Goal: Transaction & Acquisition: Book appointment/travel/reservation

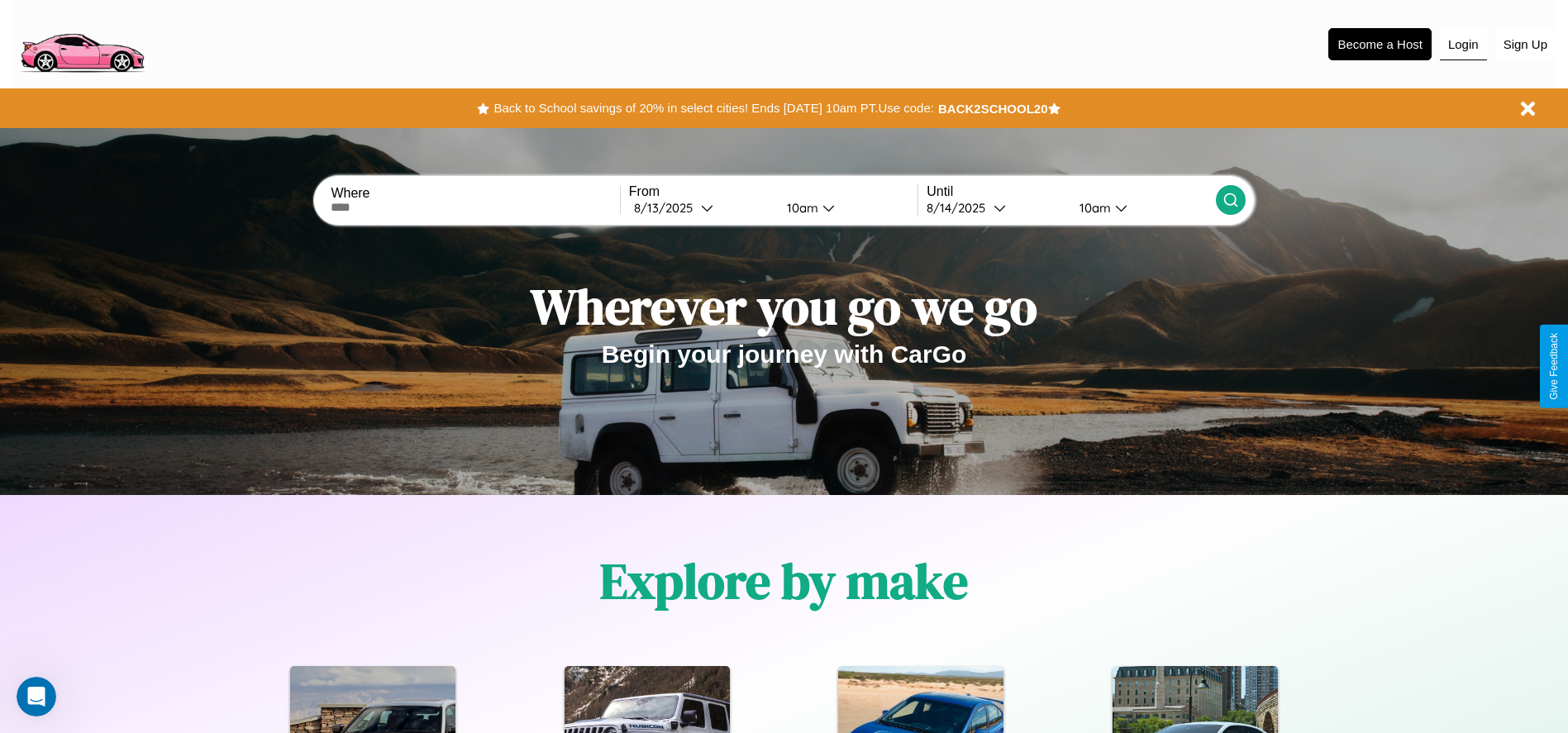
click at [1463, 44] on button "Login" at bounding box center [1463, 45] width 47 height 31
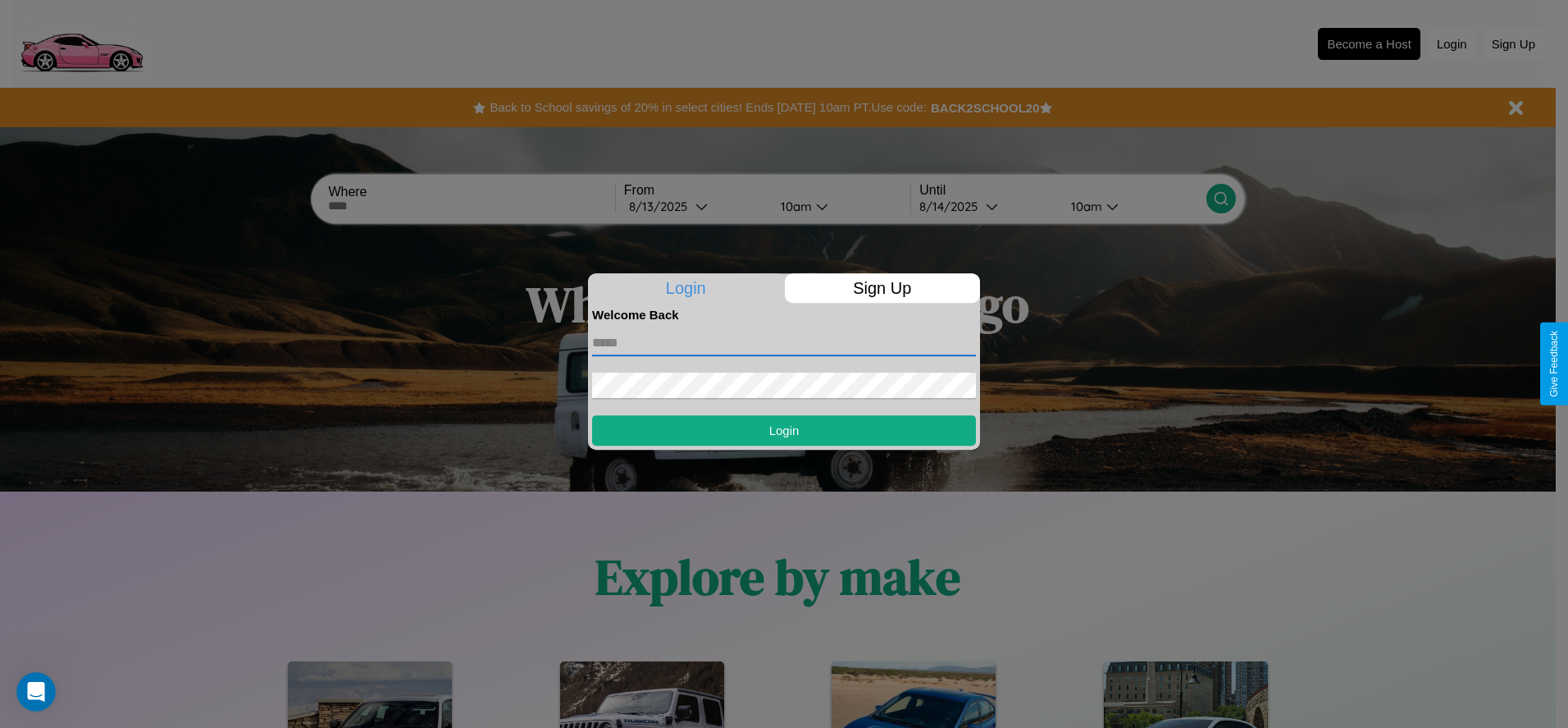
click at [784, 343] on input "text" at bounding box center [783, 343] width 383 height 26
type input "**********"
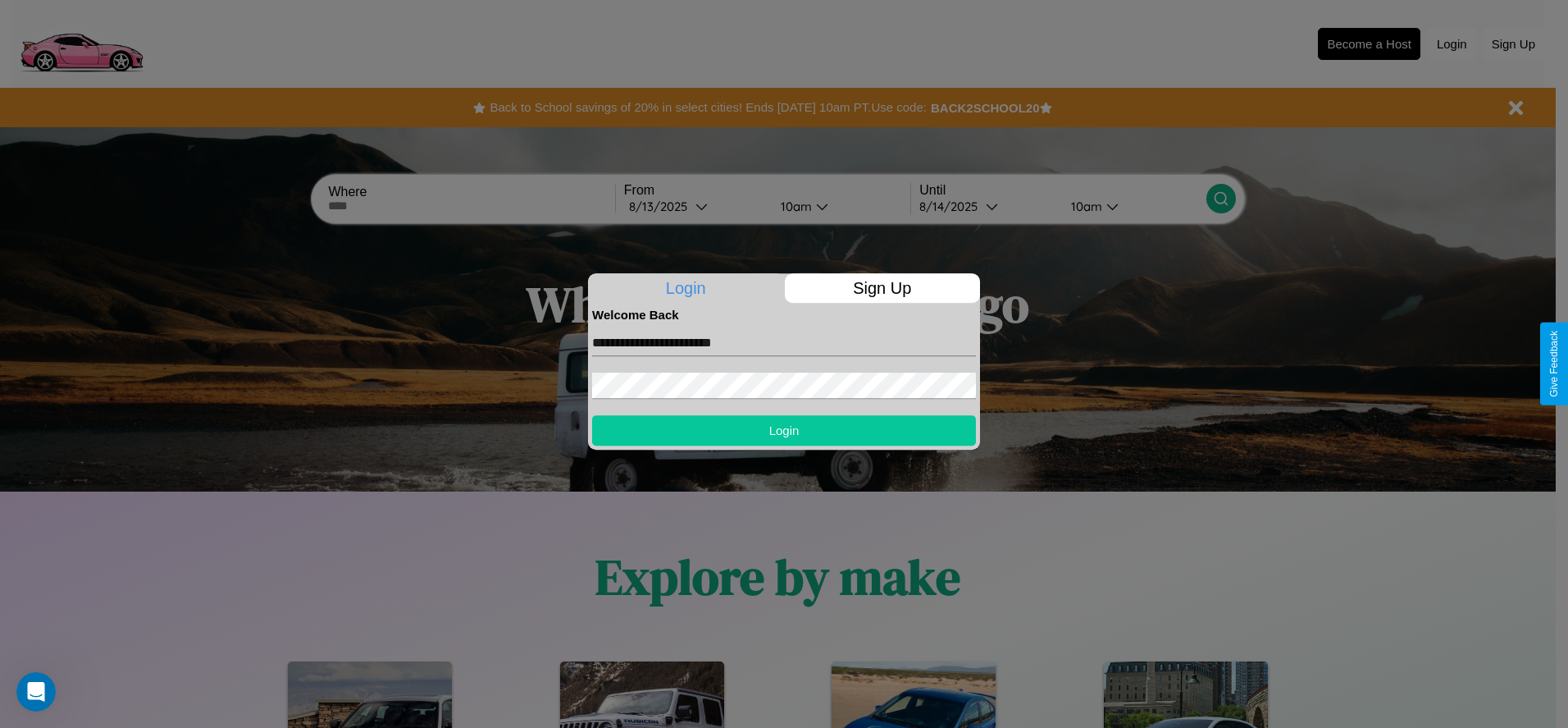
click at [784, 430] on button "Login" at bounding box center [783, 431] width 383 height 31
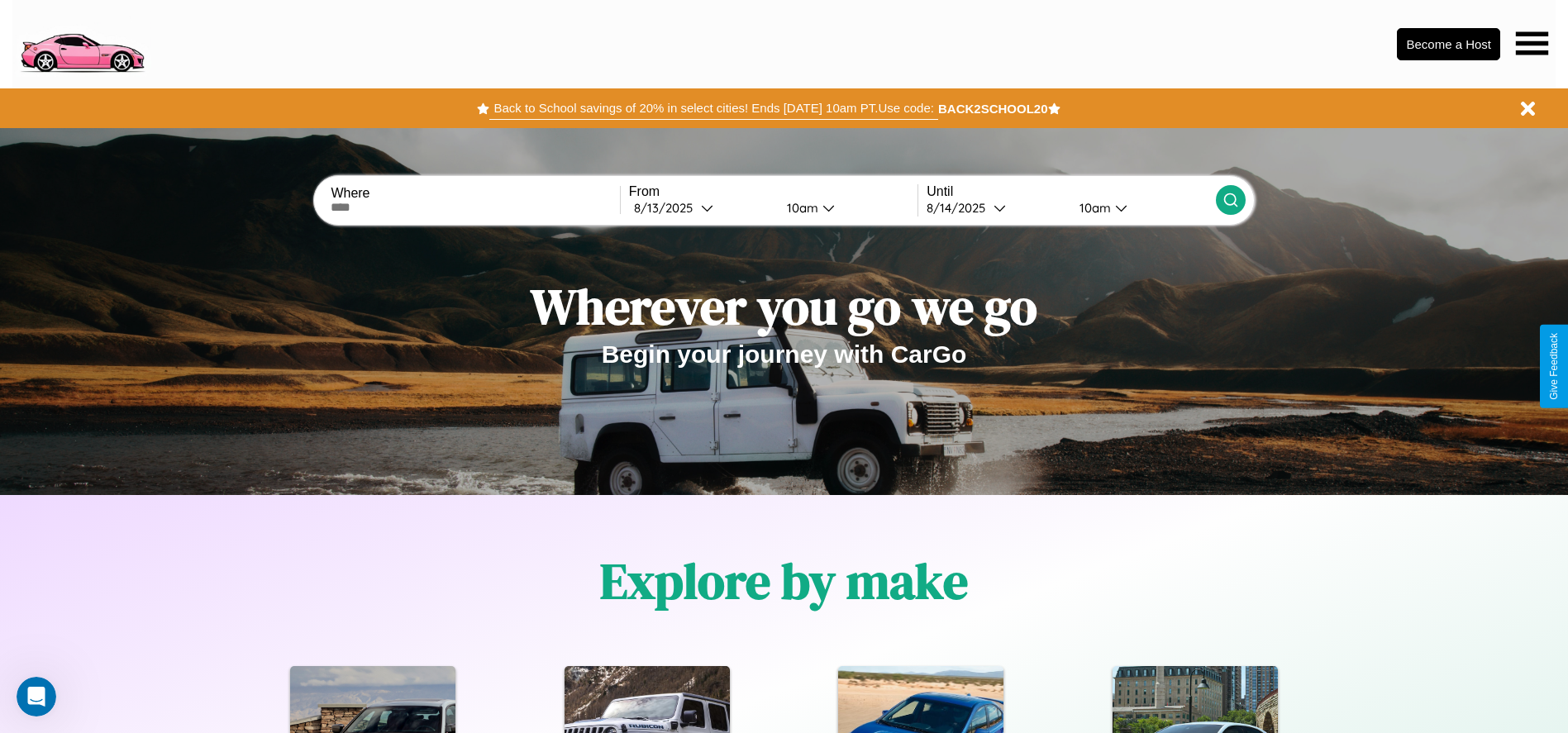
click at [713, 108] on button "Back to School savings of 20% in select cities! Ends [DATE] 10am PT. Use code:" at bounding box center [713, 108] width 448 height 23
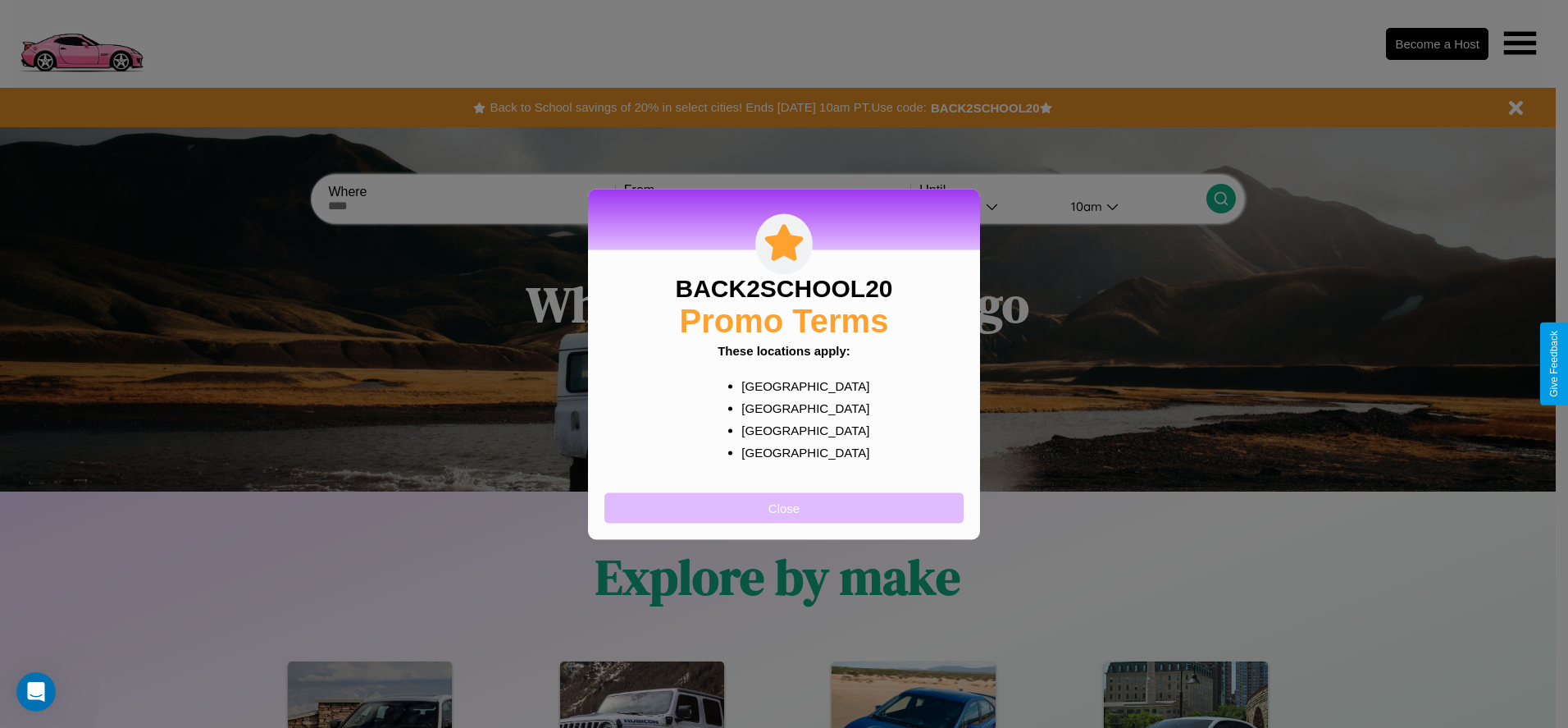
click at [784, 508] on button "Close" at bounding box center [784, 508] width 360 height 31
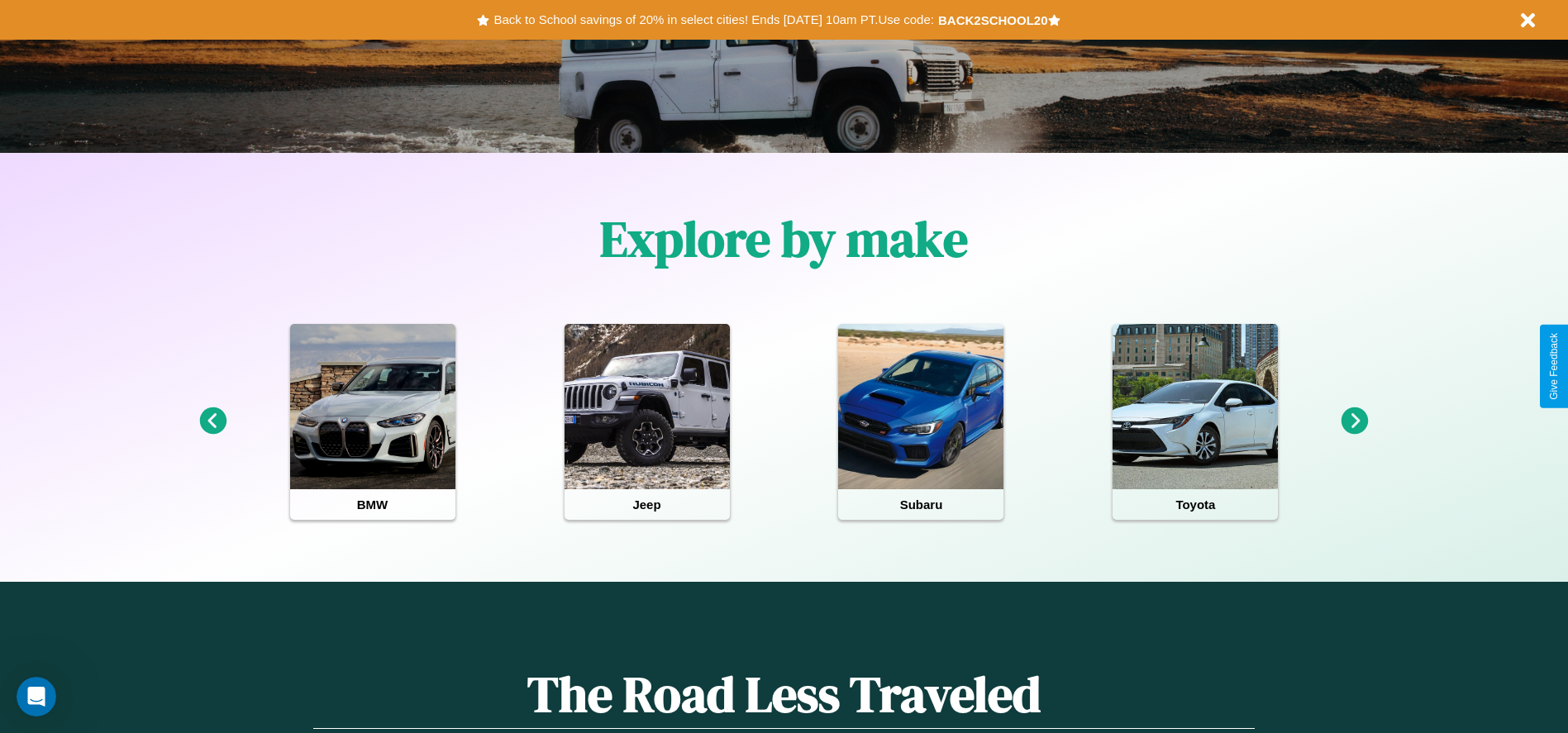
scroll to position [343, 0]
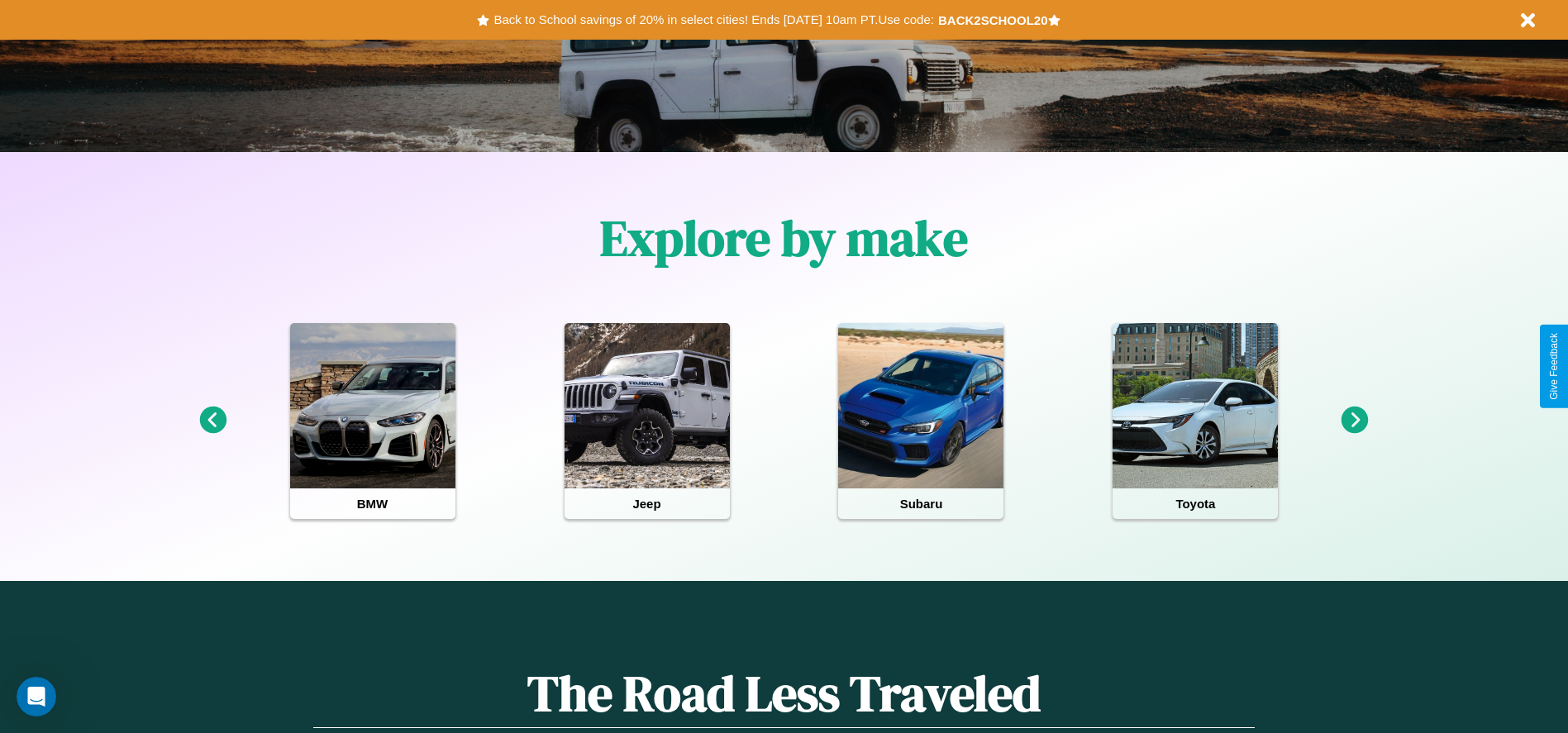
click at [1355, 421] on icon at bounding box center [1355, 421] width 28 height 28
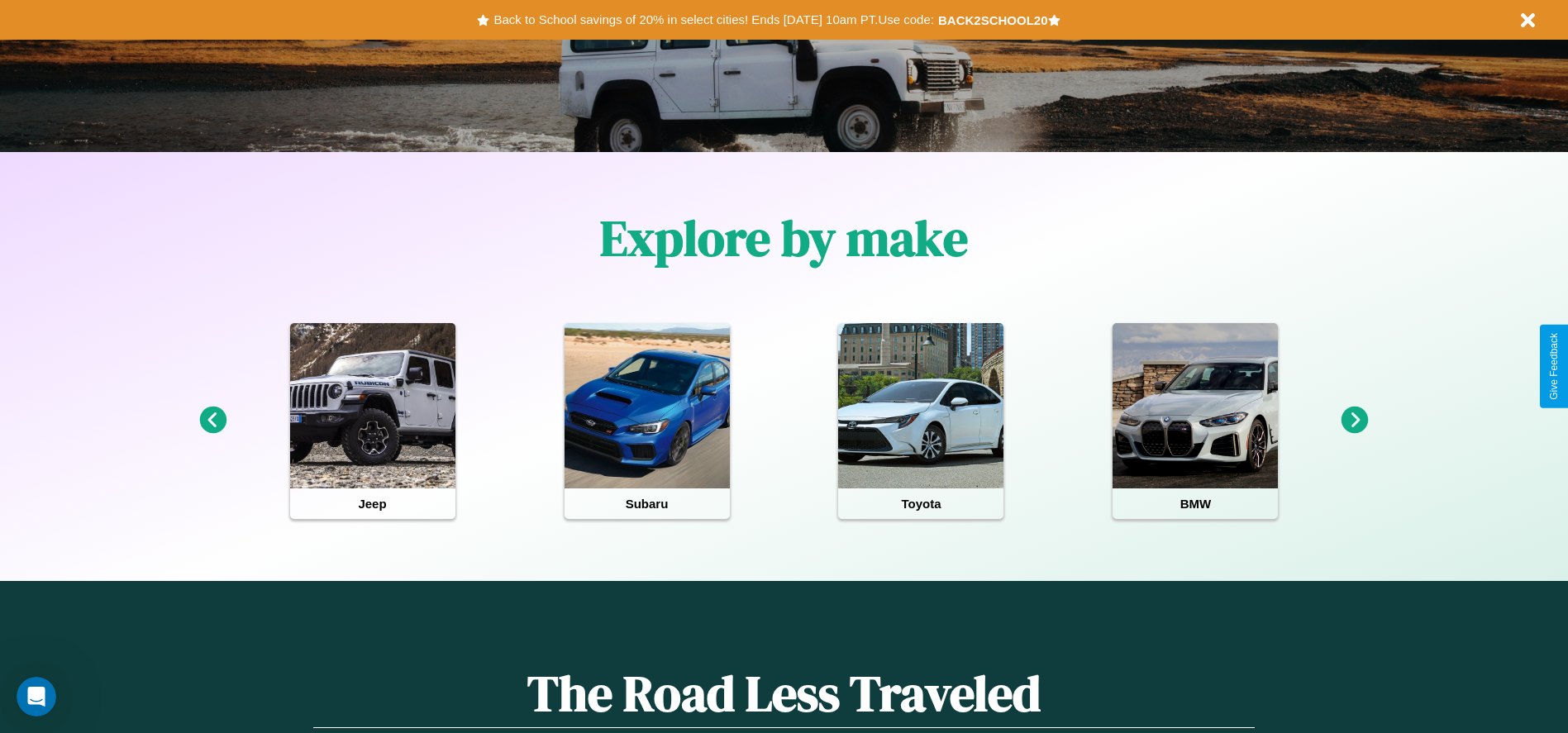
click at [1355, 421] on icon at bounding box center [1355, 421] width 28 height 28
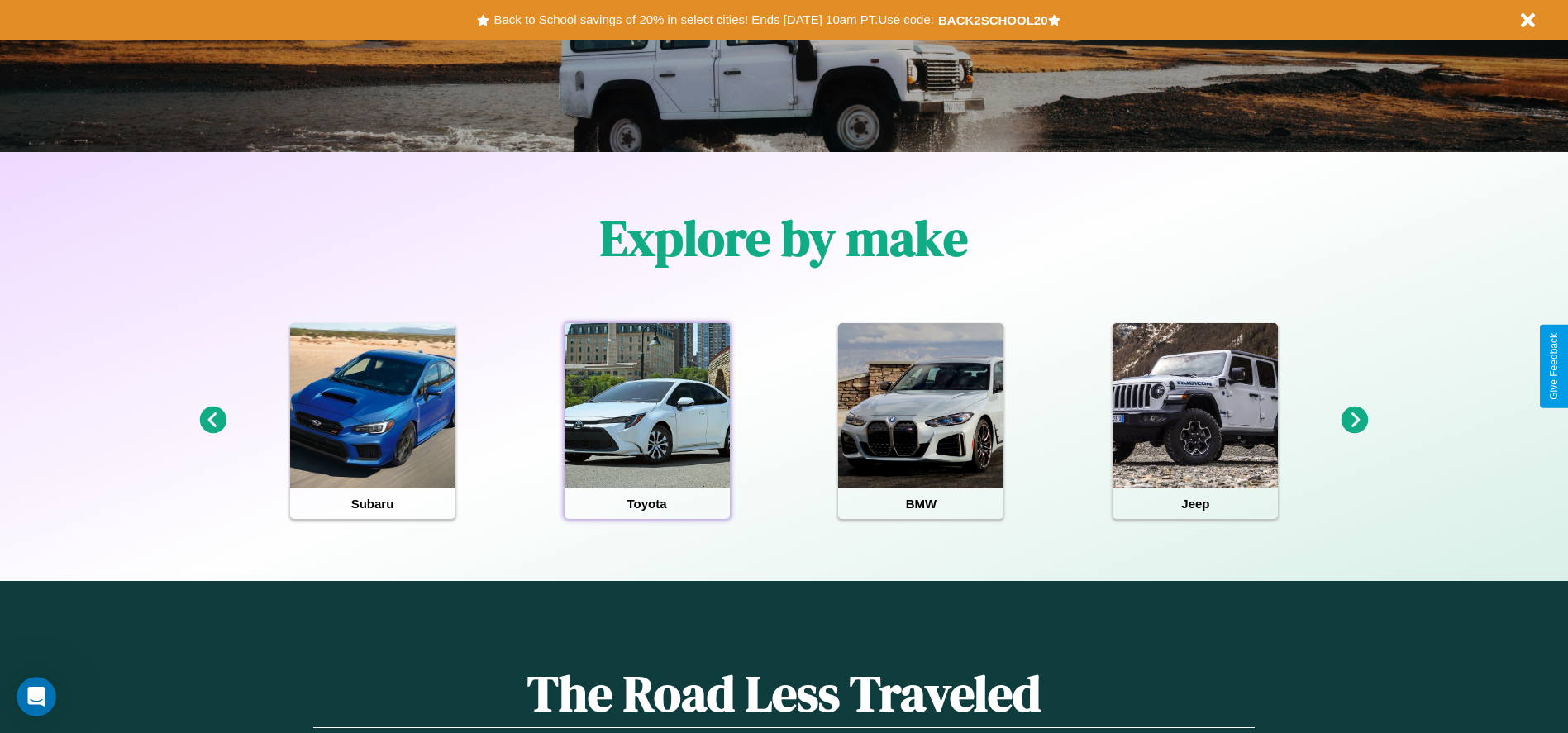
click at [646, 421] on div at bounding box center [647, 406] width 165 height 165
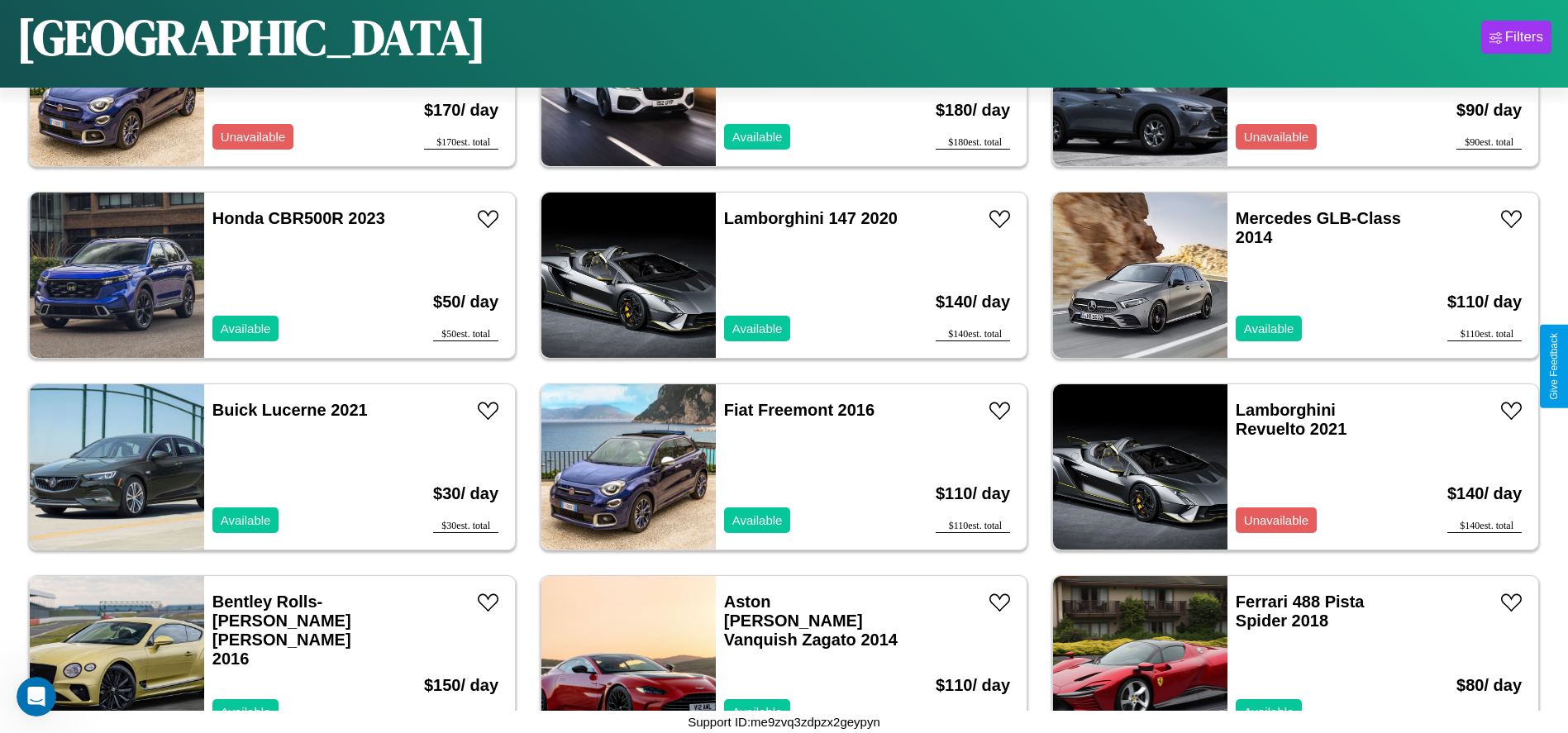
scroll to position [6894, 0]
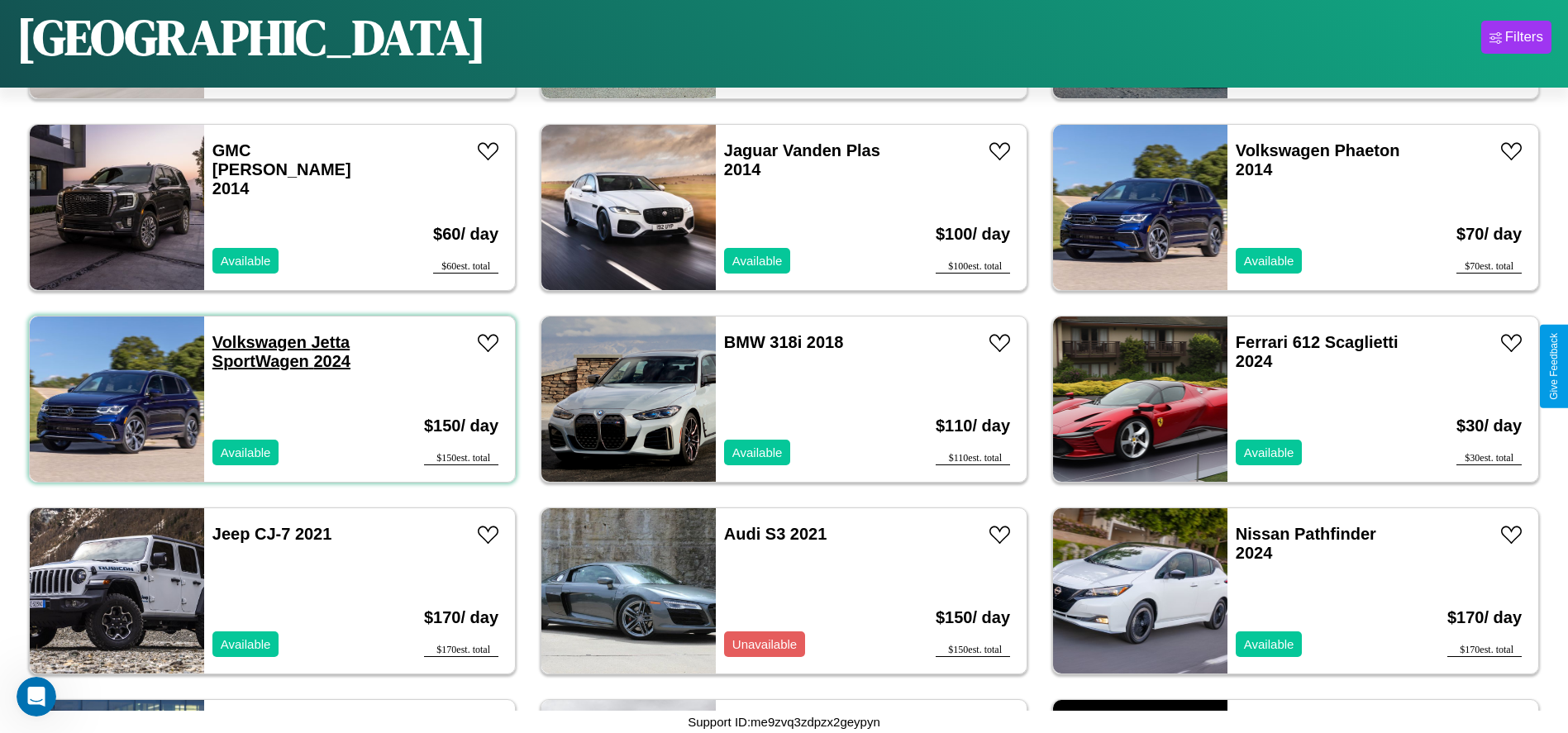
click at [257, 342] on link "Volkswagen Jetta SportWagen 2024" at bounding box center [281, 351] width 138 height 37
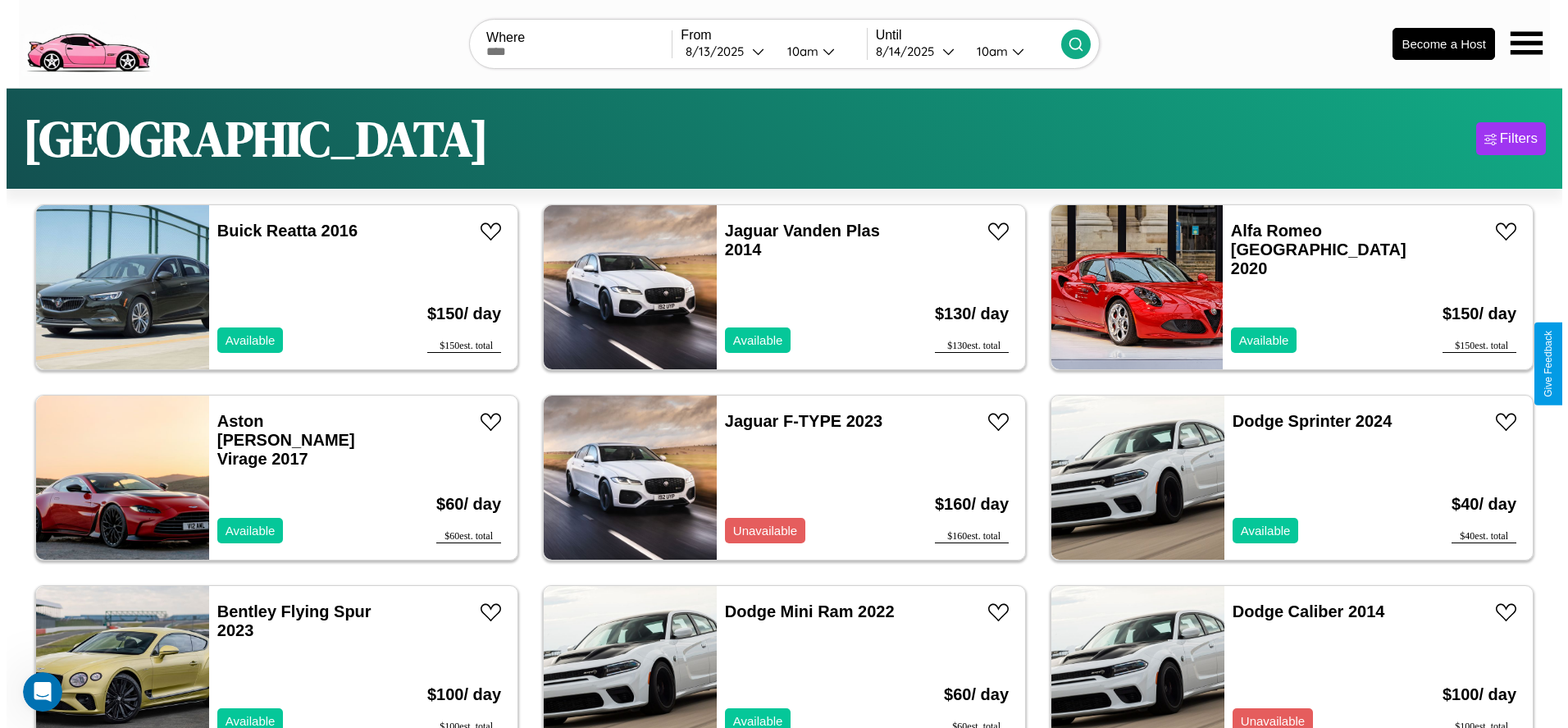
scroll to position [0, 0]
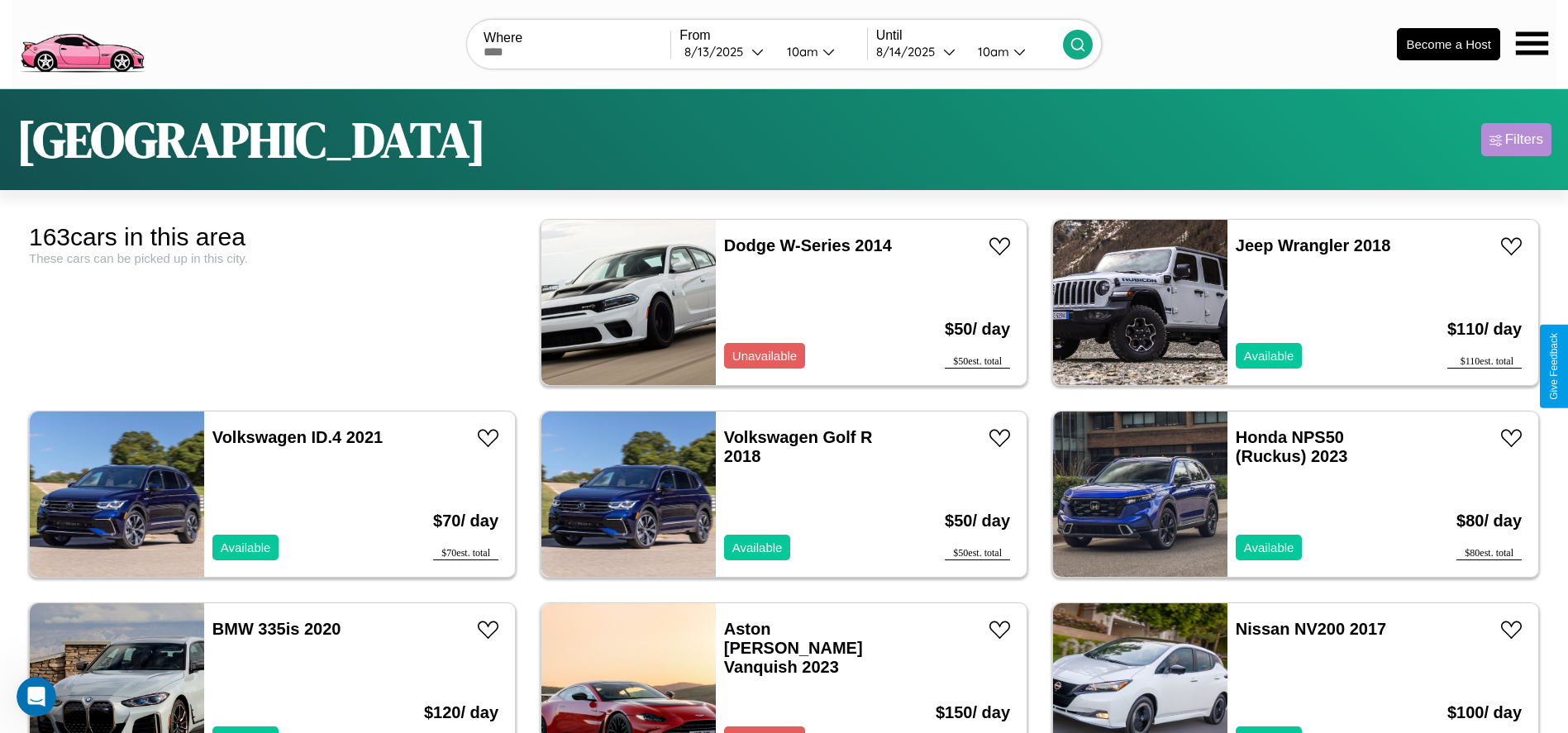
click at [1516, 139] on div "Filters" at bounding box center [1524, 139] width 38 height 16
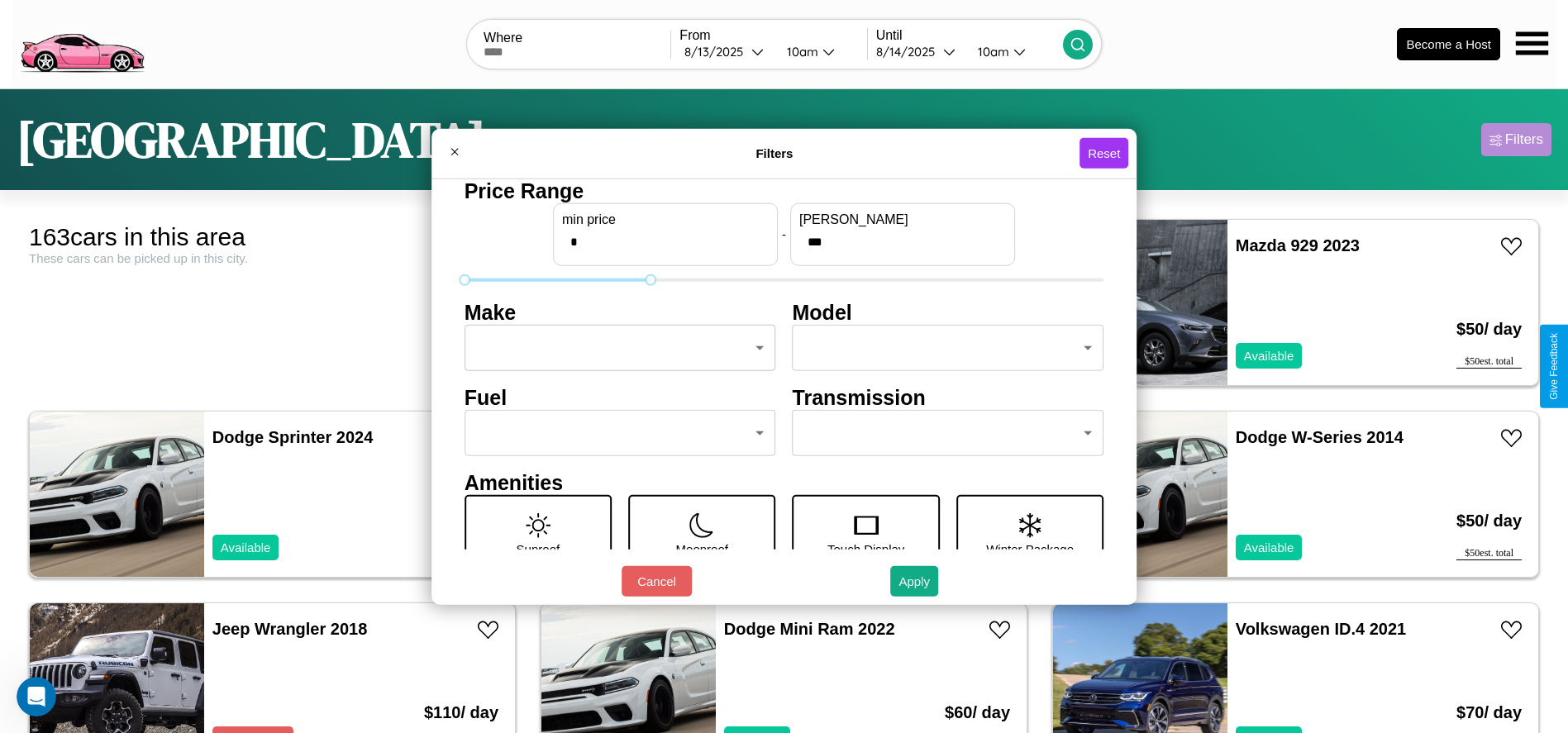
type input "***"
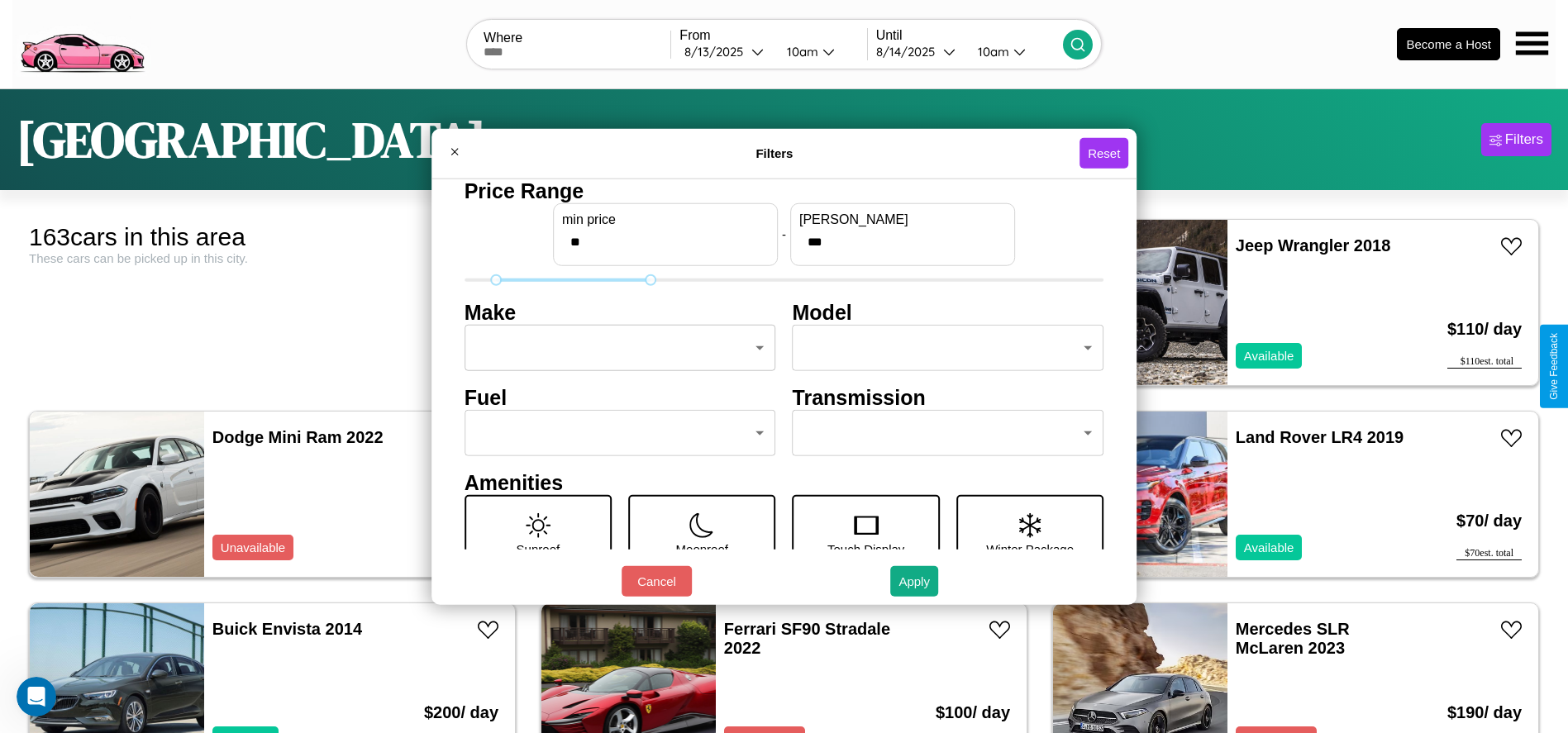
type input "**"
click at [615, 348] on body "CarGo Where From [DATE] 10am Until [DATE] 10am Become a Host [GEOGRAPHIC_DATA] …" at bounding box center [784, 417] width 1568 height 835
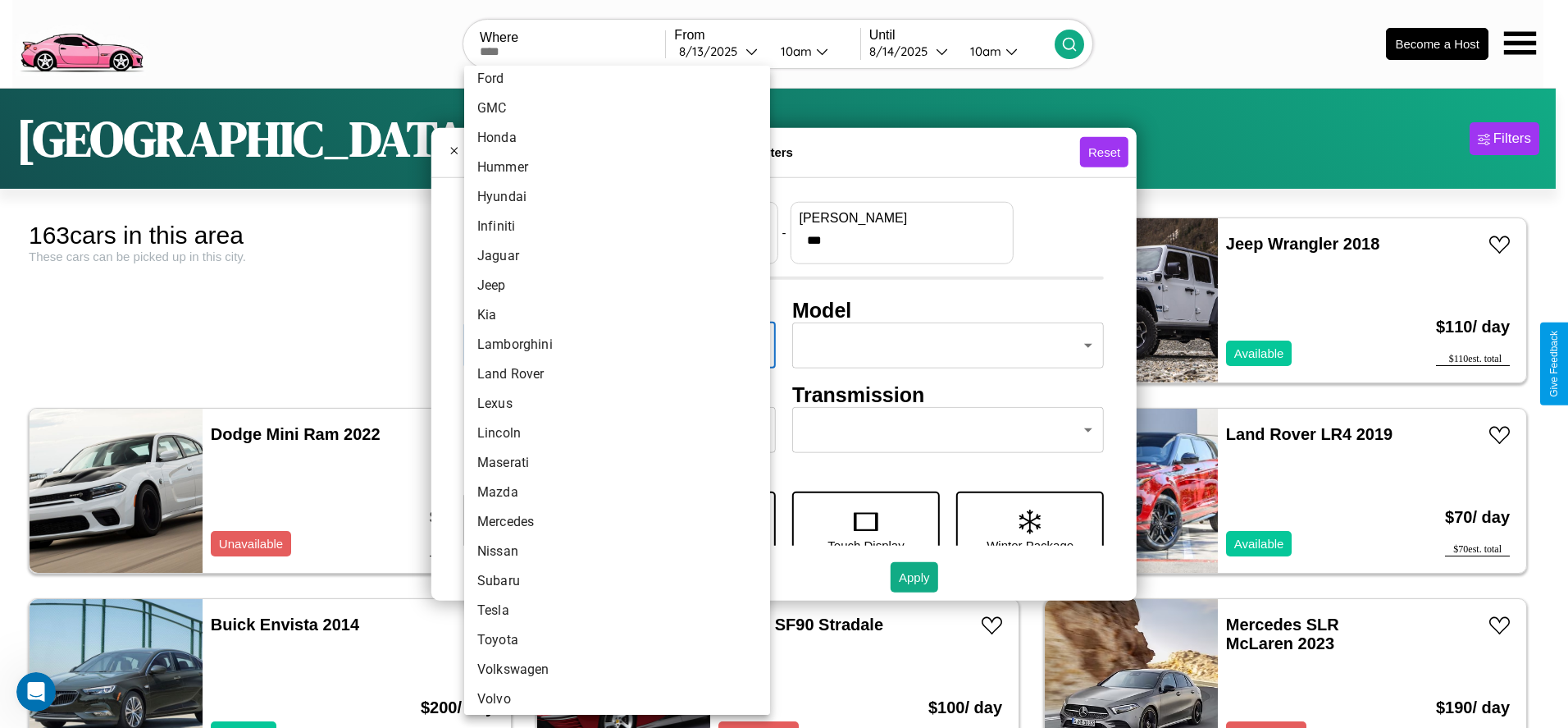
scroll to position [427, 0]
click at [611, 427] on li "Lincoln" at bounding box center [617, 427] width 306 height 30
type input "*******"
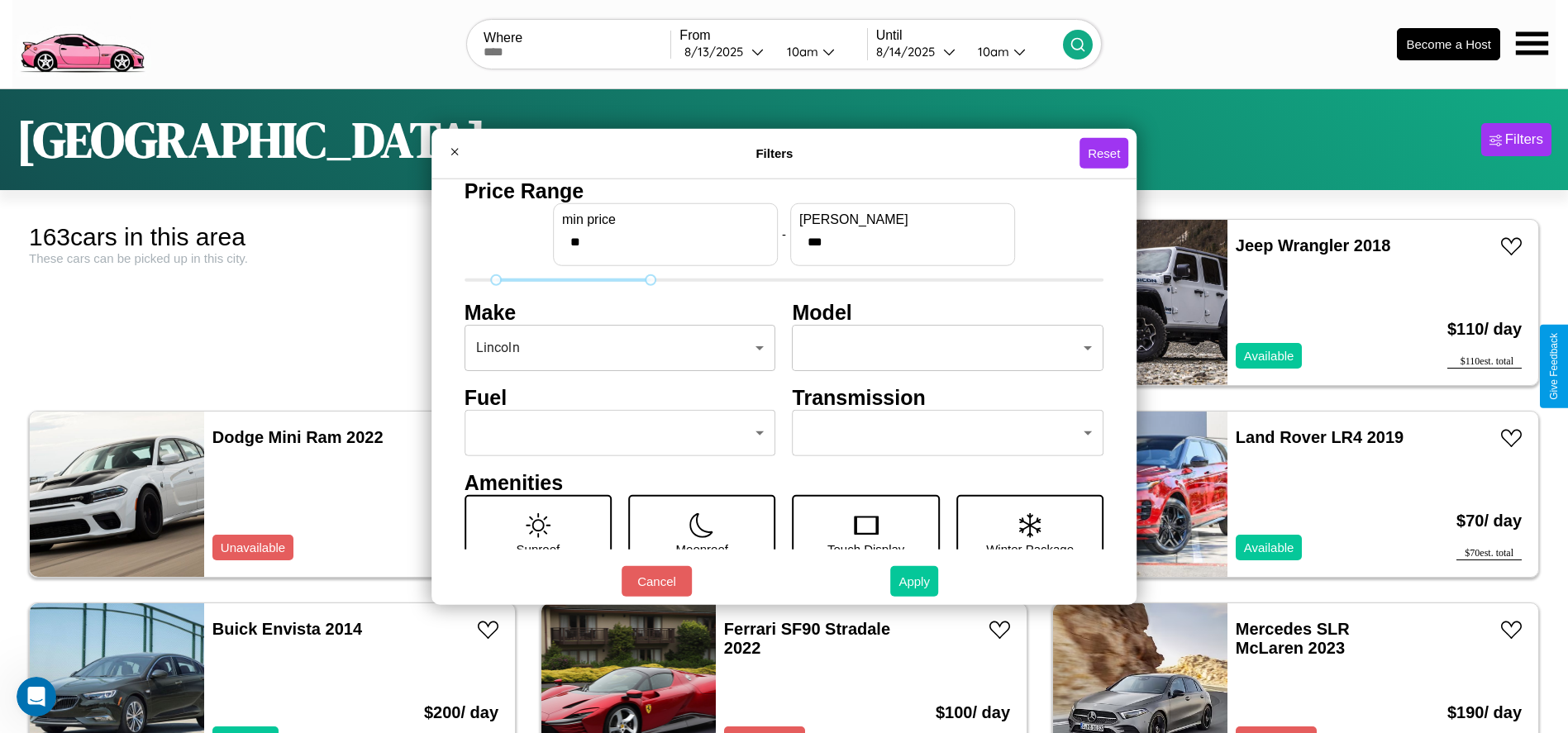
click at [915, 581] on button "Apply" at bounding box center [914, 582] width 48 height 31
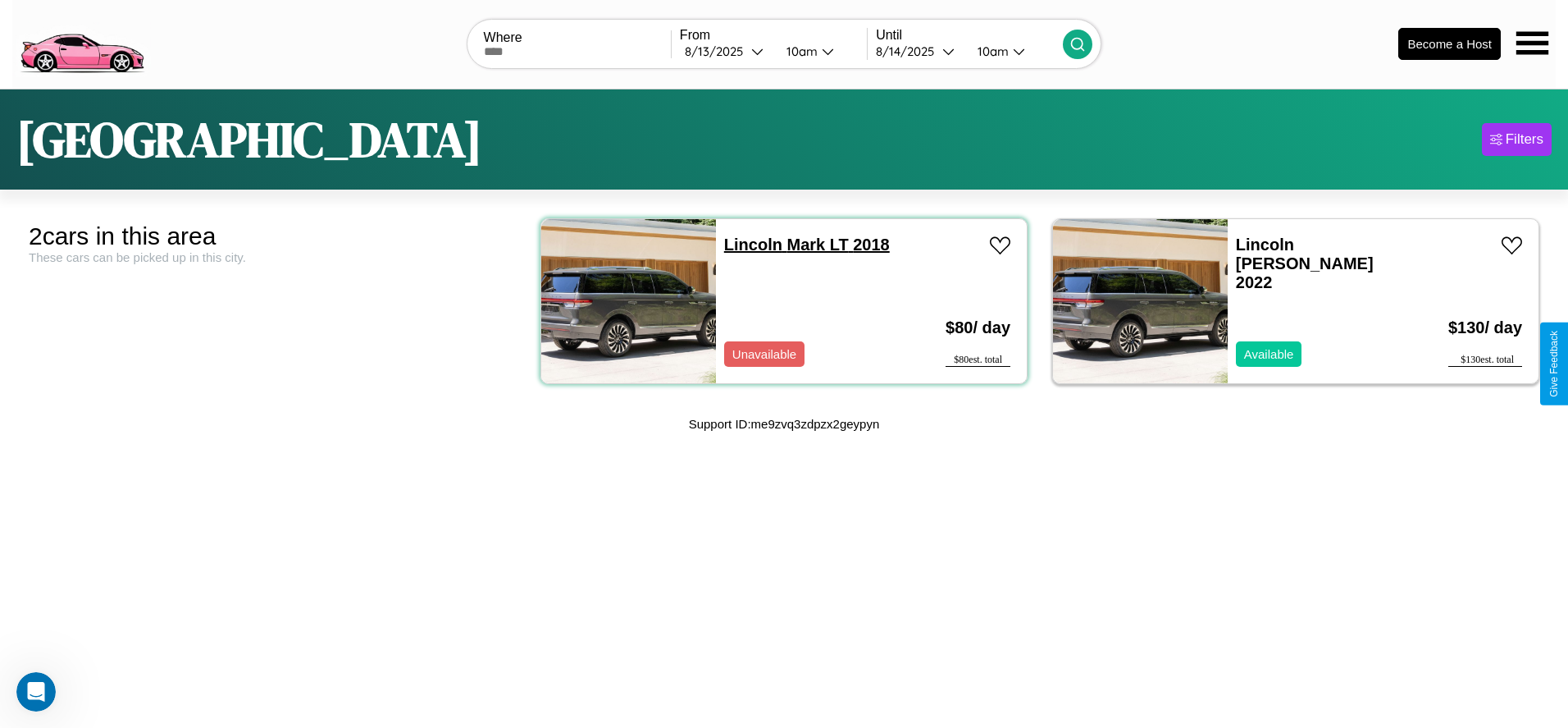
click at [747, 244] on link "Lincoln Mark LT 2018" at bounding box center [807, 244] width 166 height 18
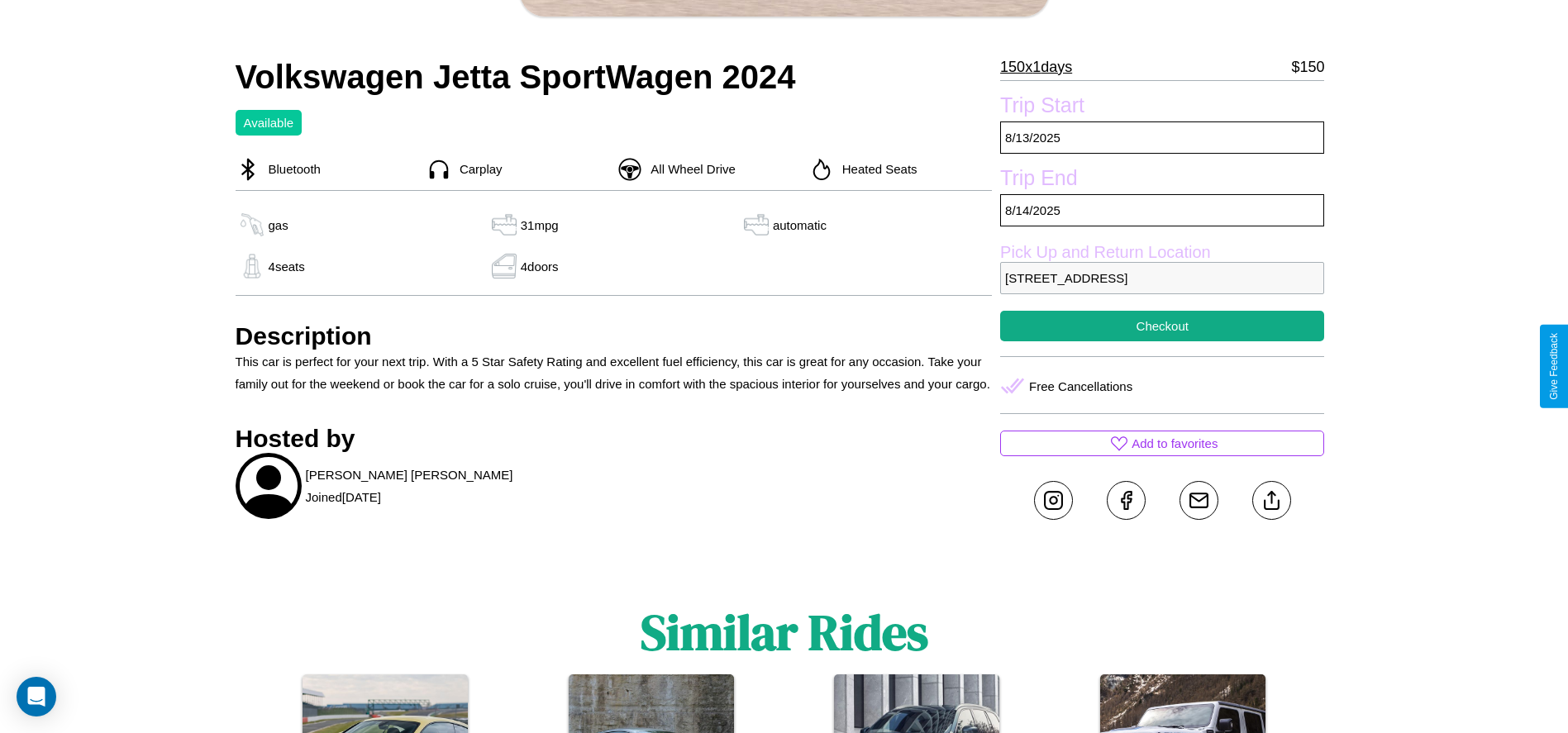
scroll to position [473, 0]
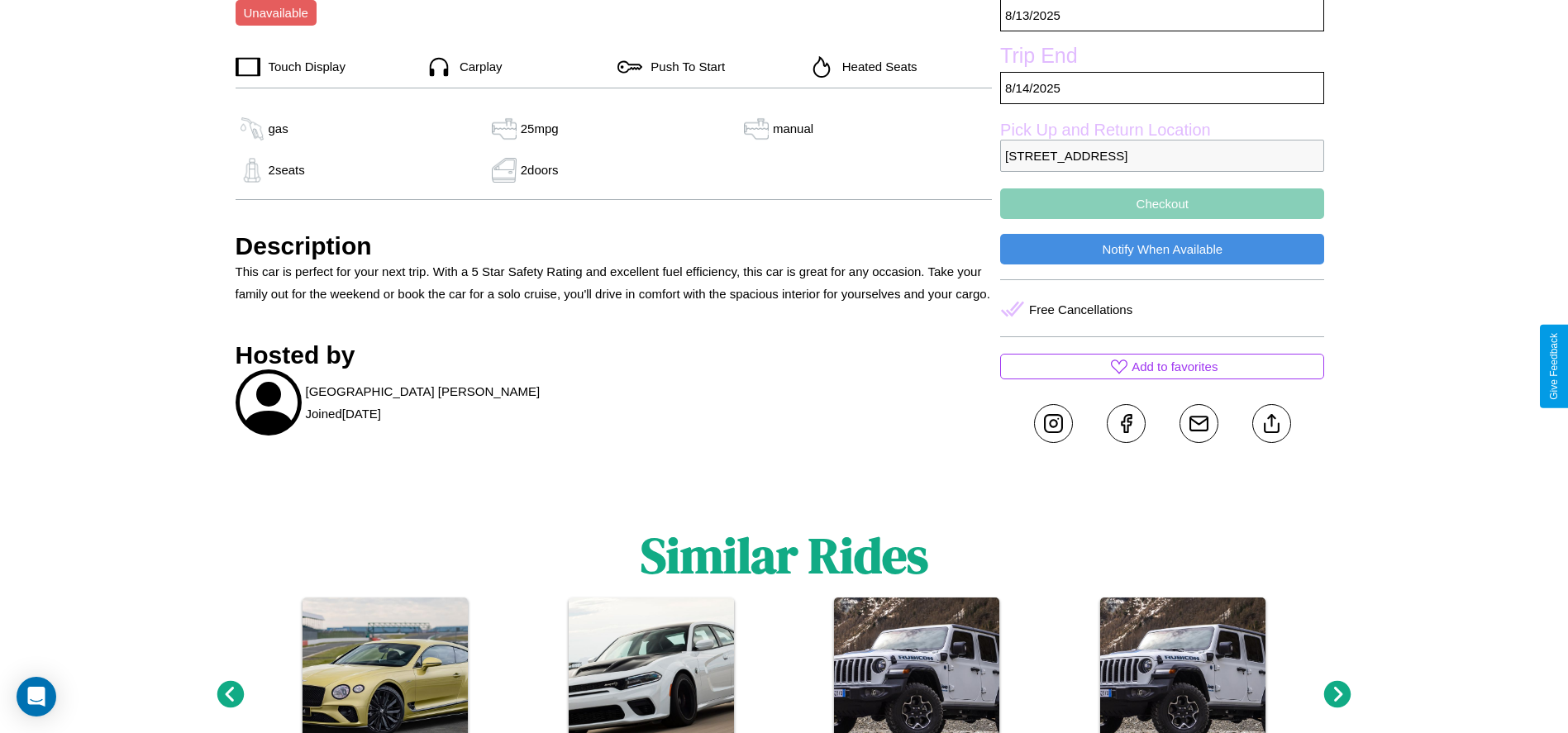
scroll to position [805, 0]
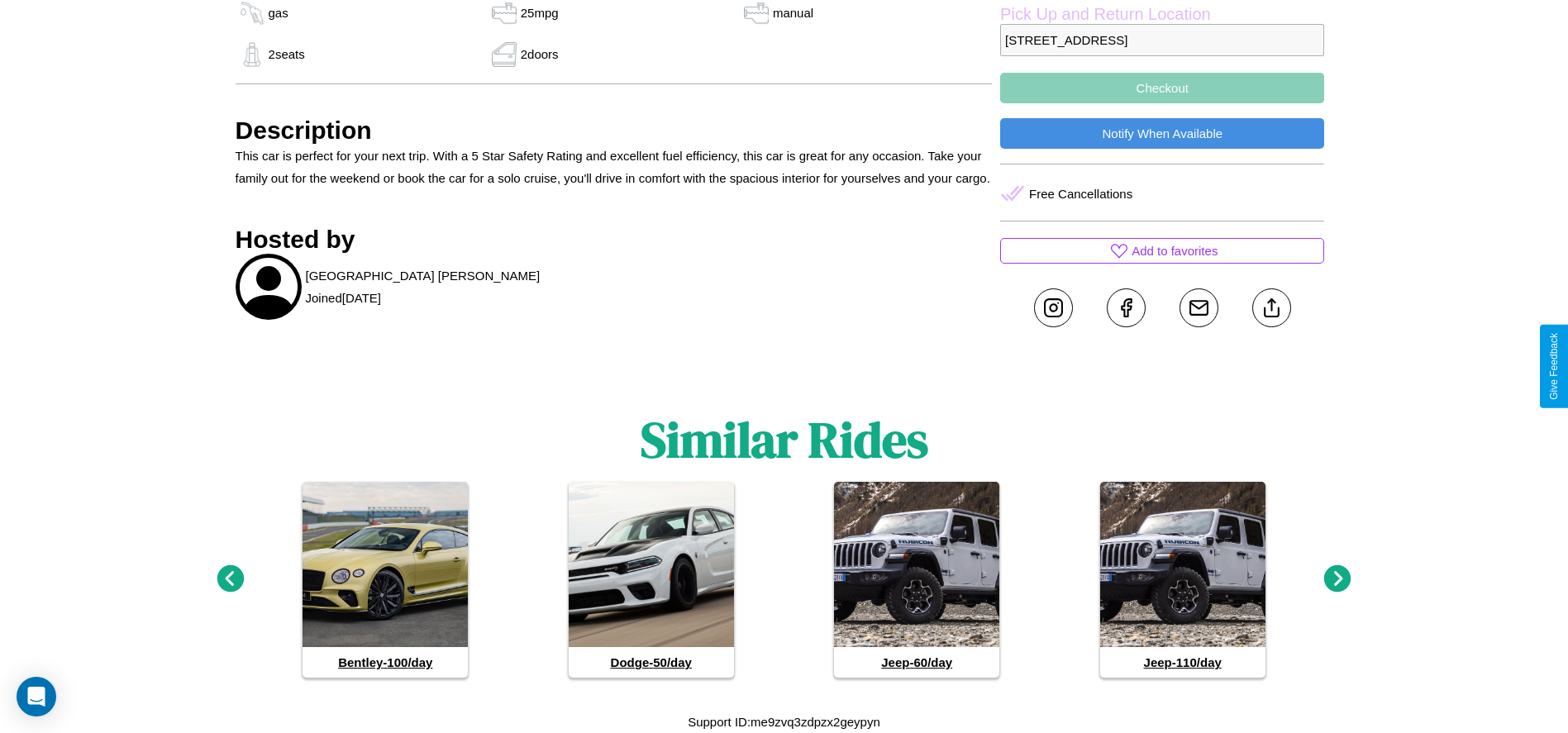
click at [230, 579] on icon at bounding box center [231, 579] width 28 height 28
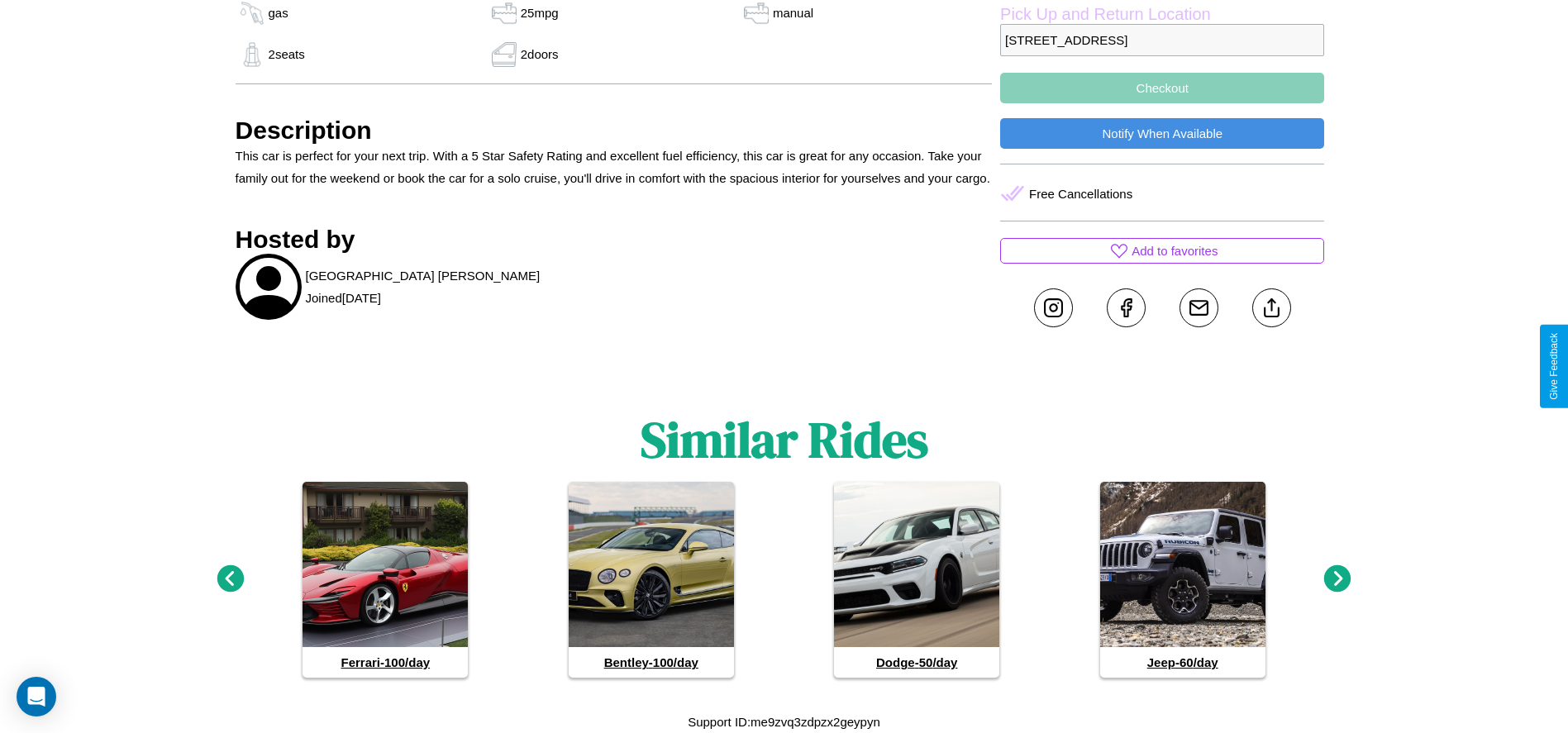
click at [1337, 579] on icon at bounding box center [1338, 579] width 28 height 28
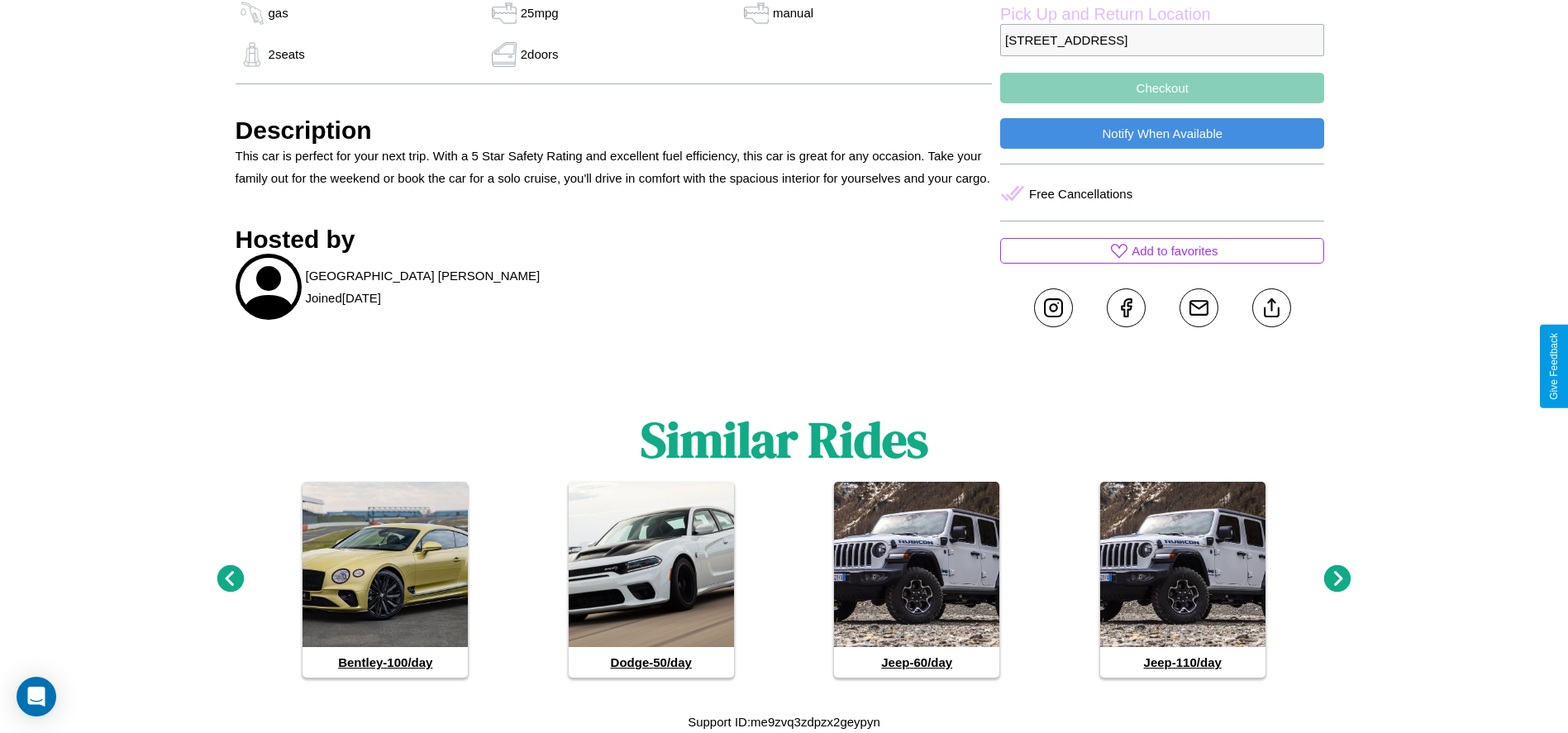
click at [1337, 579] on icon at bounding box center [1338, 579] width 28 height 28
